Goal: Communication & Community: Ask a question

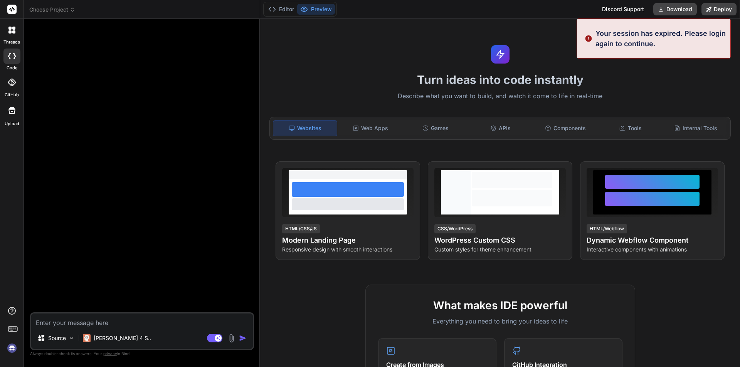
type textarea "x"
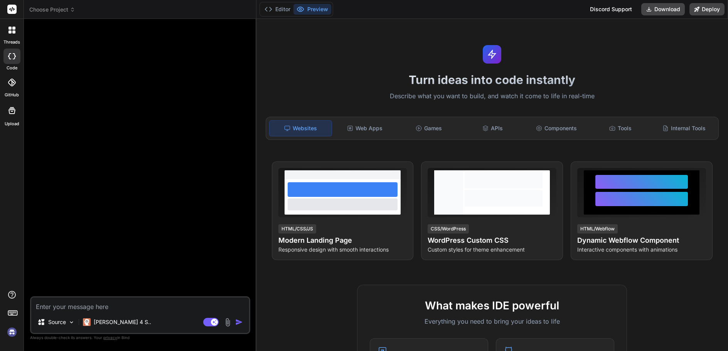
type textarea "x"
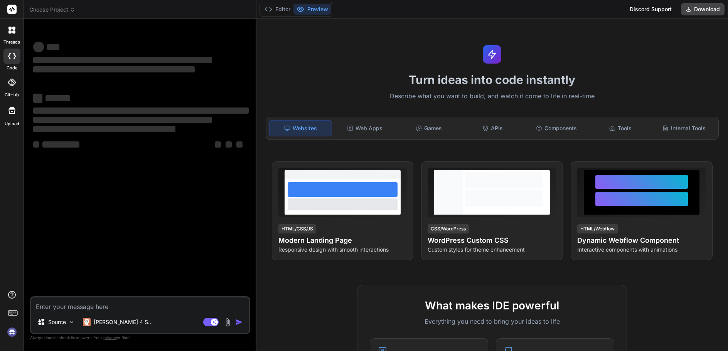
type textarea "x"
